Goal: Complete application form

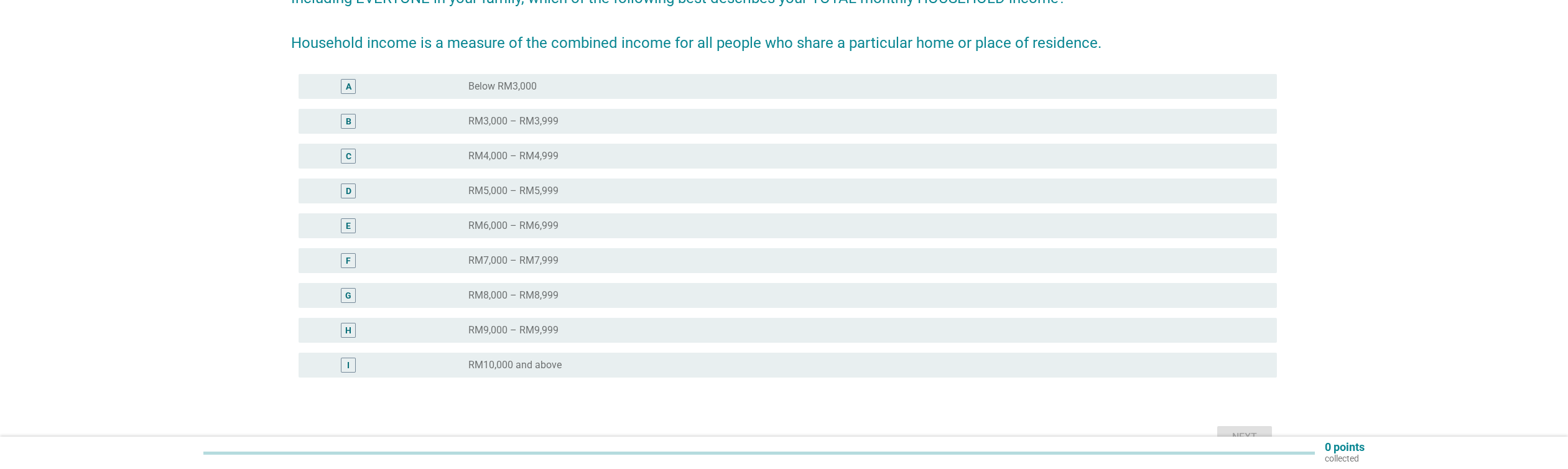
click at [570, 370] on div "radio_button_unchecked RM10,000 and above" at bounding box center [862, 365] width 789 height 12
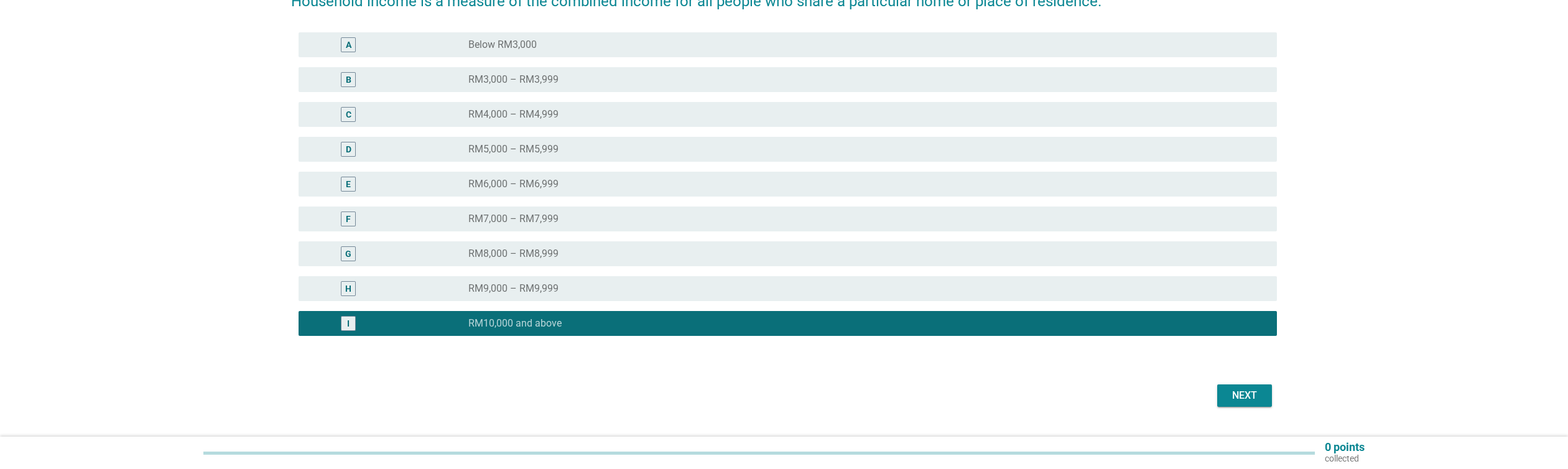
click at [1240, 392] on div "Next" at bounding box center [1245, 396] width 35 height 15
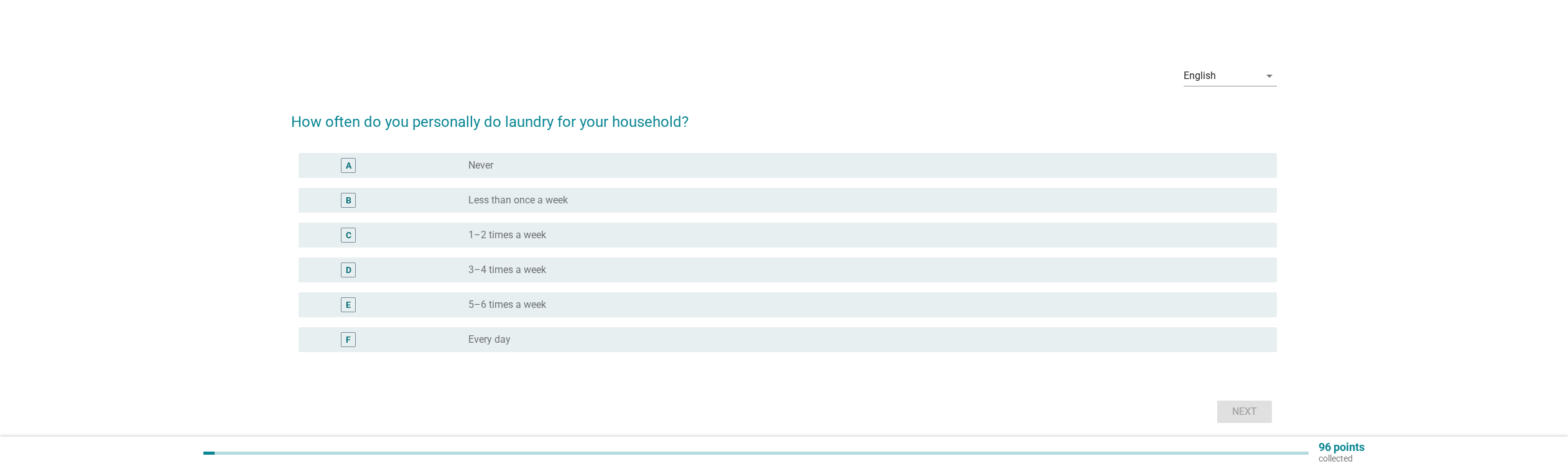
click at [540, 338] on div "radio_button_unchecked Every day" at bounding box center [862, 339] width 789 height 12
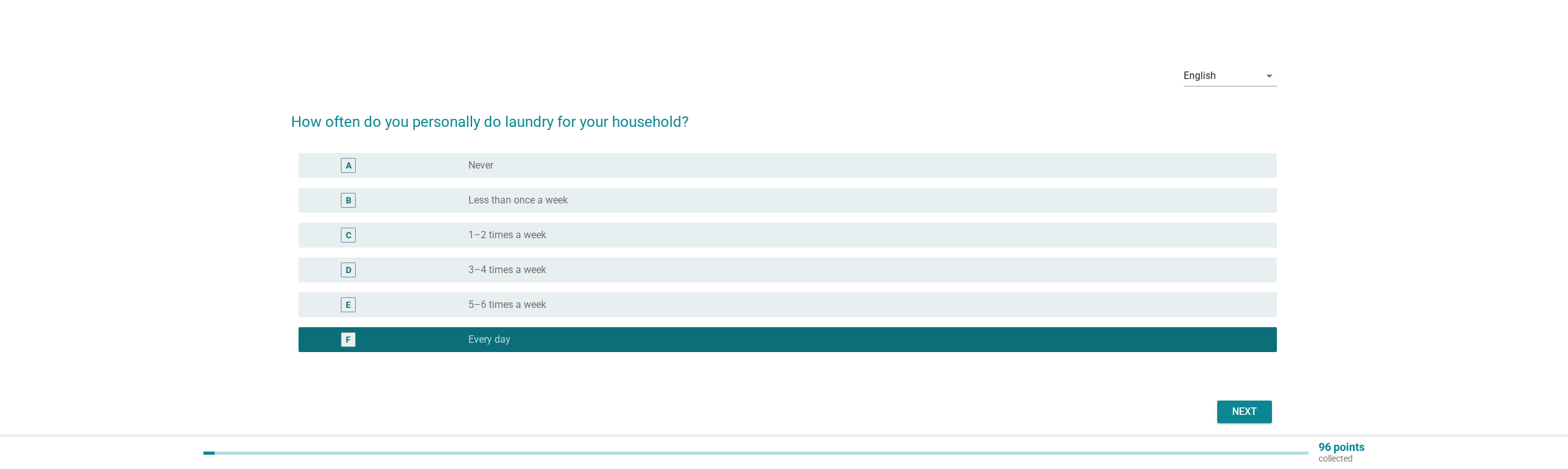
click at [1245, 413] on div "Next" at bounding box center [1245, 412] width 35 height 15
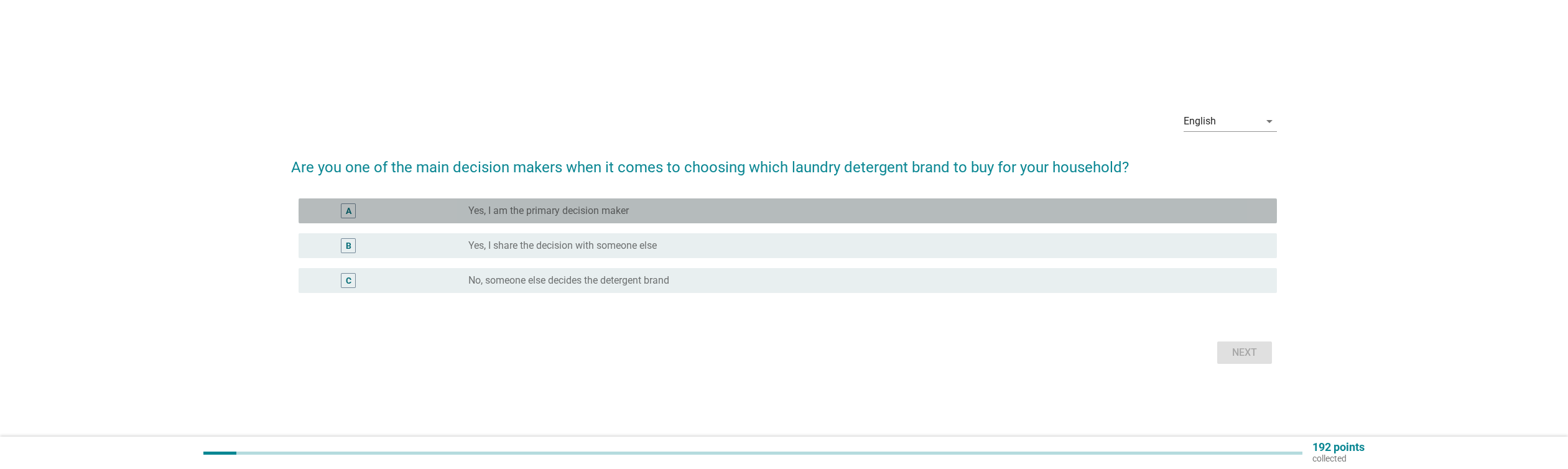
click at [633, 209] on div "radio_button_unchecked Yes, I am the primary decision maker" at bounding box center [862, 210] width 789 height 12
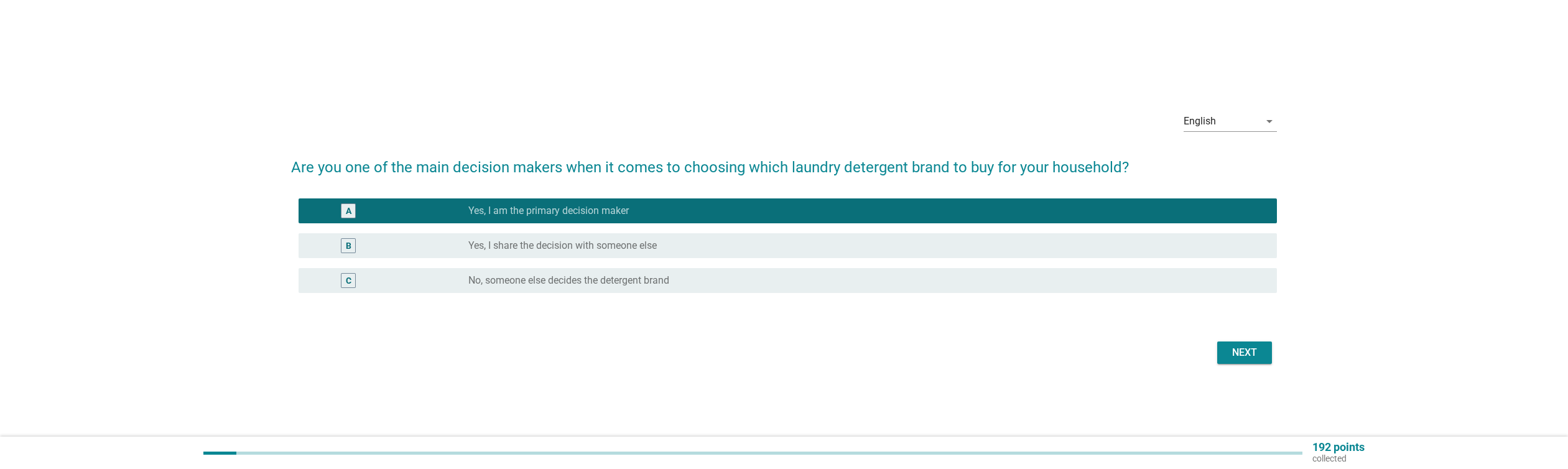
click at [1262, 355] on button "Next" at bounding box center [1244, 353] width 54 height 22
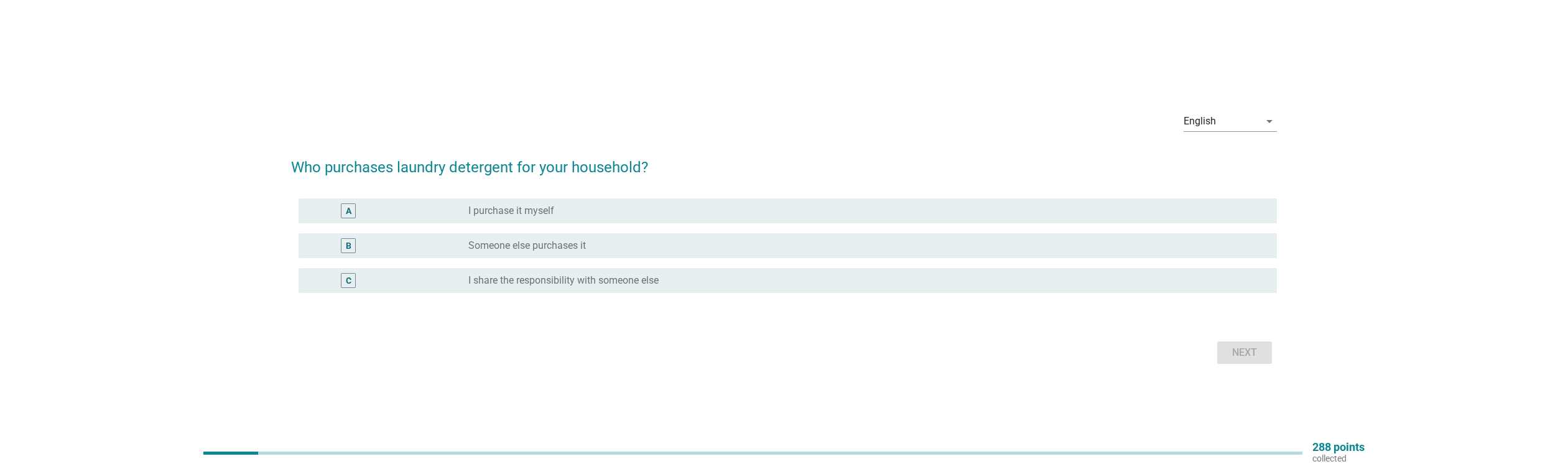
click at [641, 213] on div "radio_button_unchecked I purchase it myself" at bounding box center [862, 210] width 789 height 12
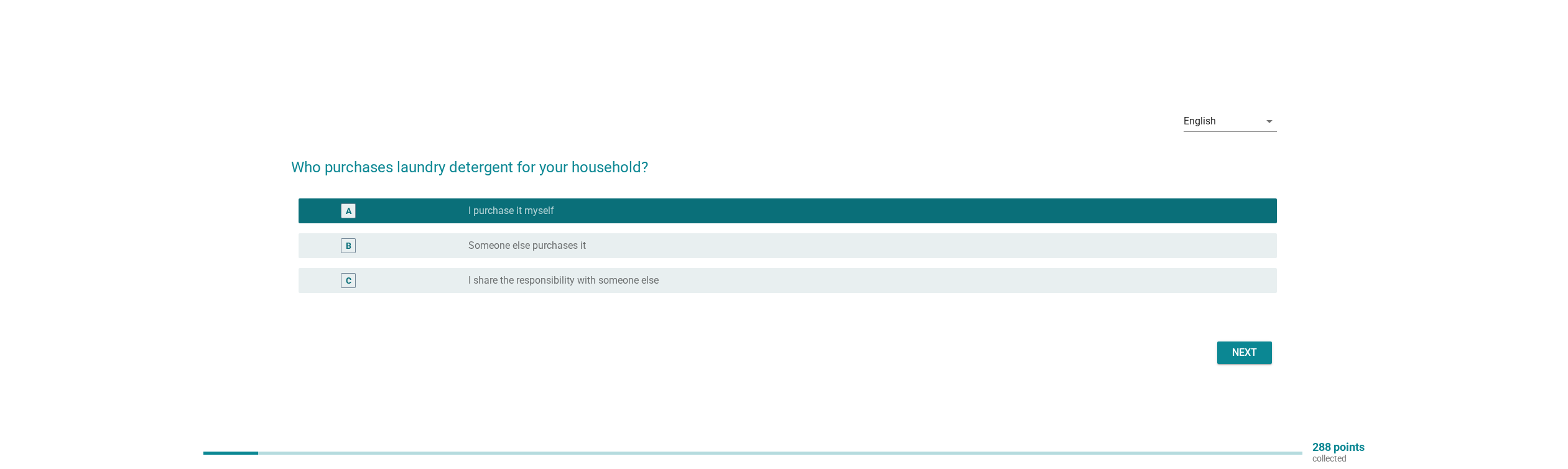
click at [1242, 358] on div "Next" at bounding box center [1245, 353] width 35 height 15
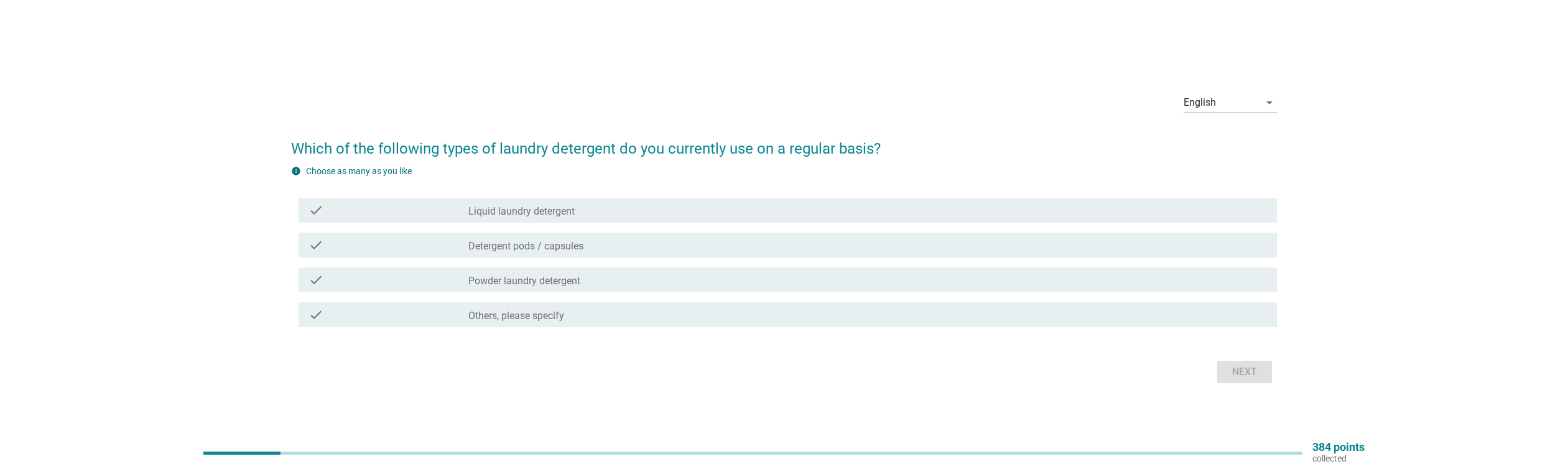
click at [637, 201] on div "check check_box_outline_blank Liquid laundry detergent" at bounding box center [788, 210] width 979 height 25
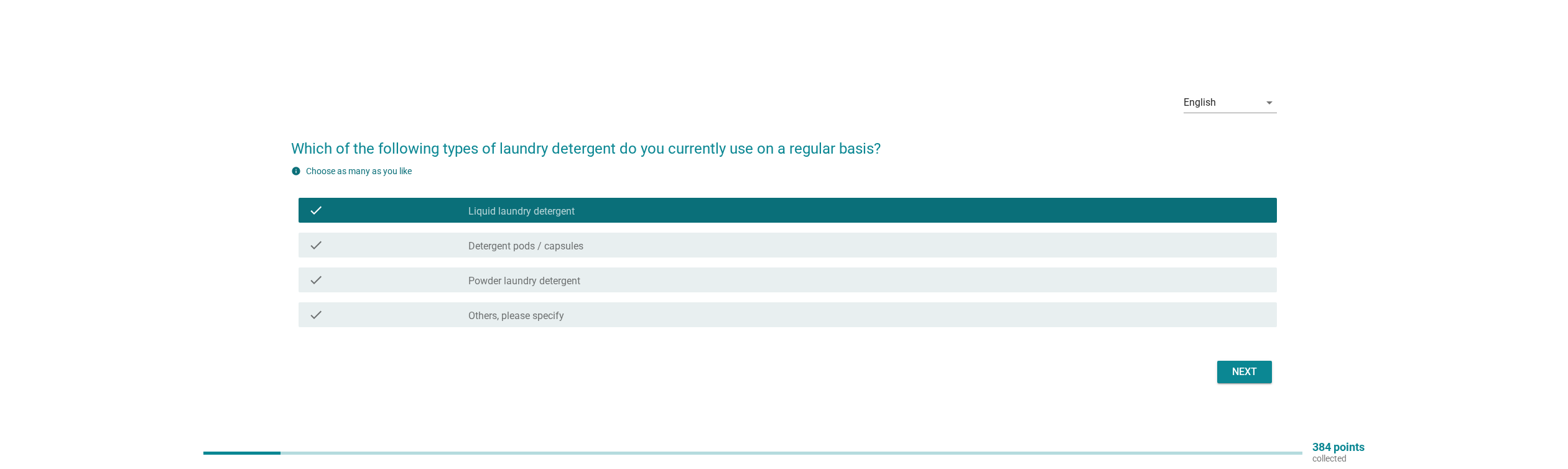
click at [1220, 376] on button "Next" at bounding box center [1244, 372] width 54 height 22
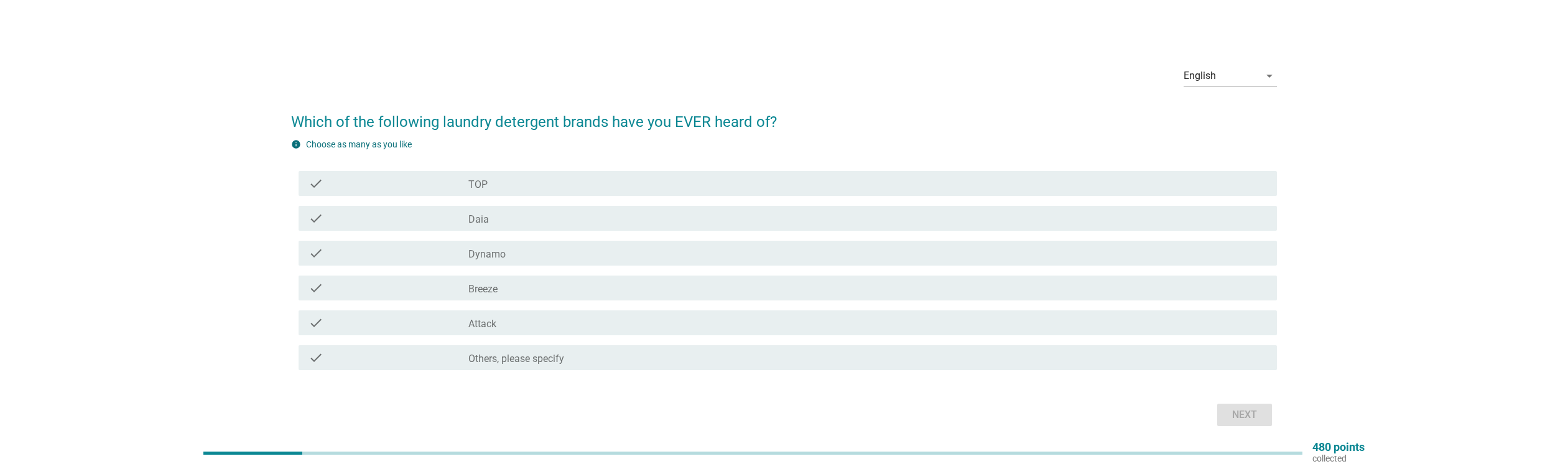
click at [563, 186] on div "check_box_outline_blank TOP" at bounding box center [868, 184] width 799 height 15
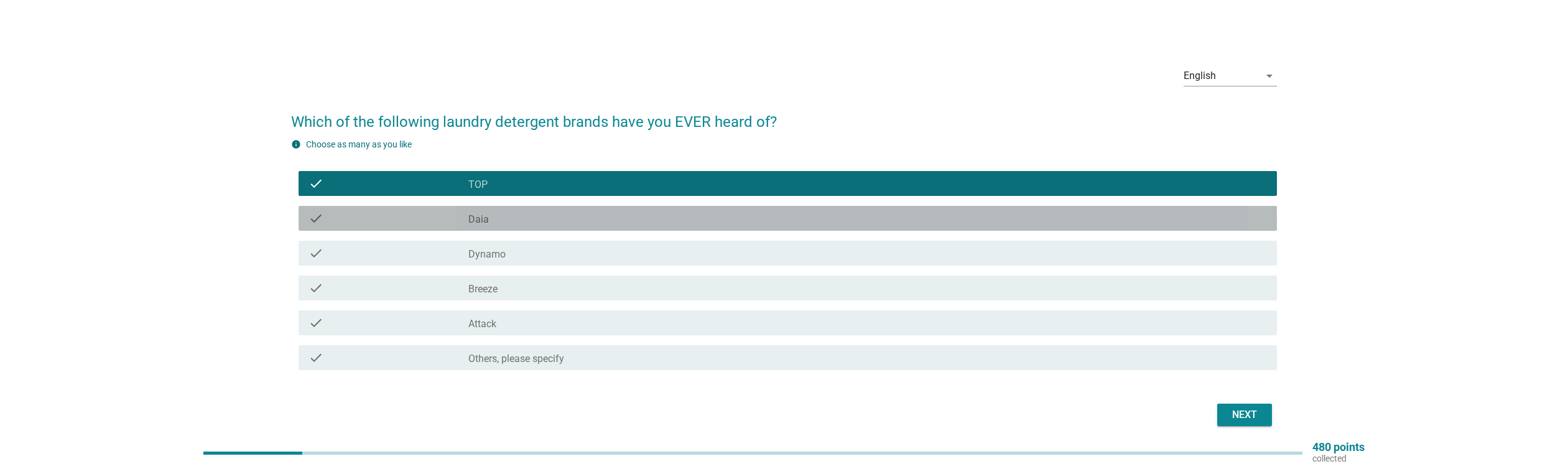
click at [551, 219] on div "check_box_outline_blank Daia" at bounding box center [868, 219] width 799 height 15
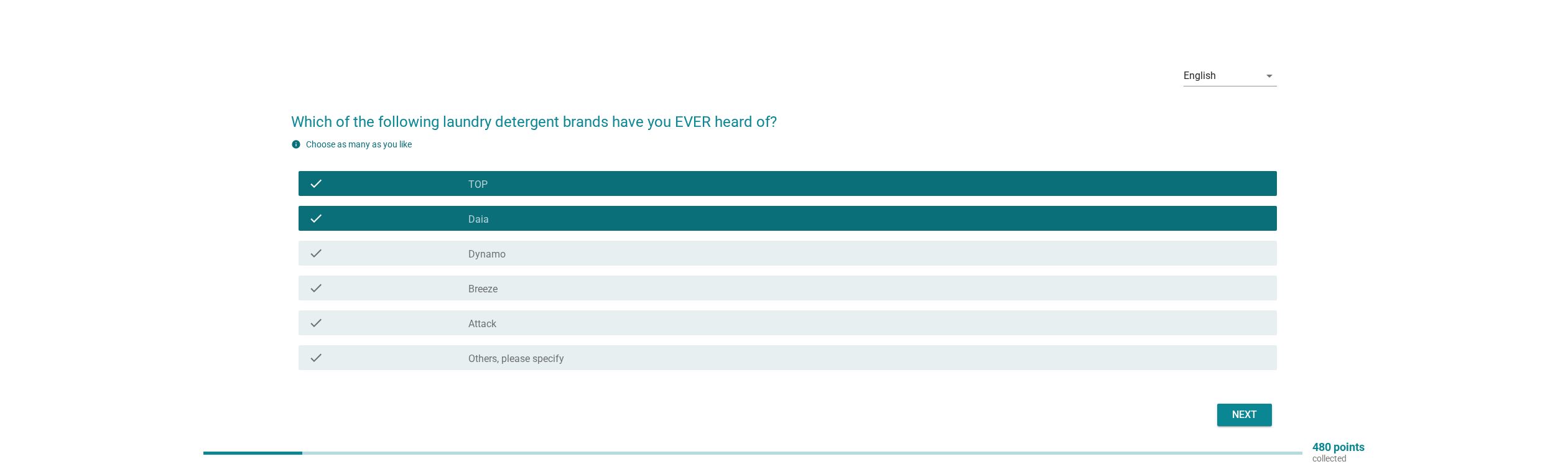
click at [545, 250] on div "check_box_outline_blank Dynamo" at bounding box center [868, 253] width 799 height 15
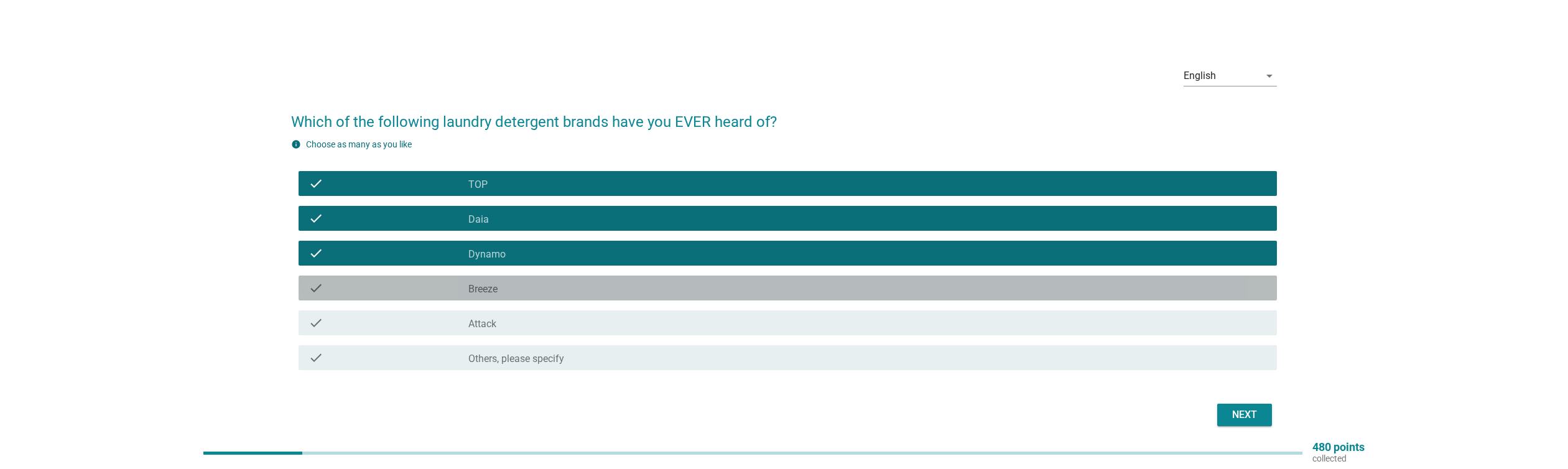
click at [543, 287] on div "check_box_outline_blank Breeze" at bounding box center [868, 288] width 799 height 15
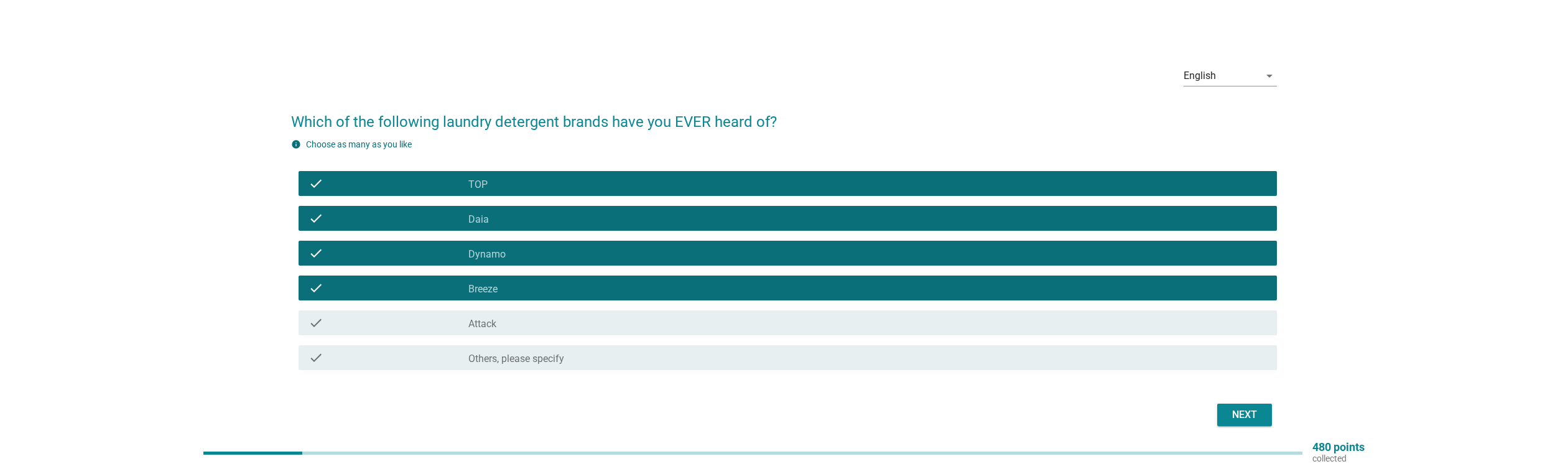
click at [1246, 410] on div "Next" at bounding box center [1245, 415] width 35 height 15
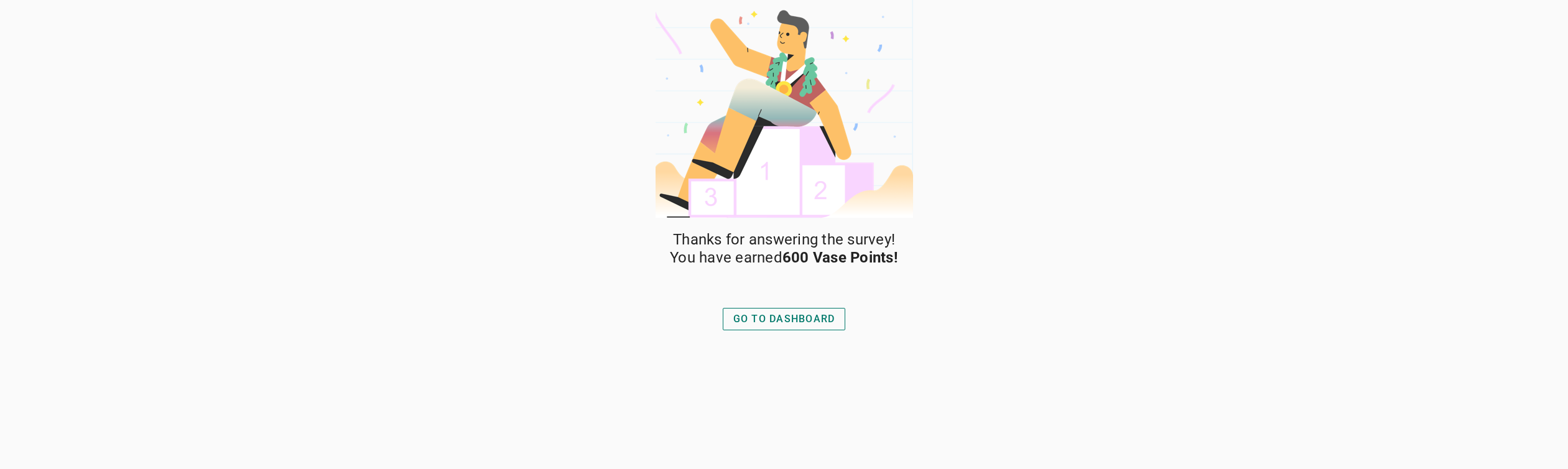
click at [778, 320] on div "GO TO DASHBOARD" at bounding box center [784, 319] width 102 height 15
